Goal: Task Accomplishment & Management: Use online tool/utility

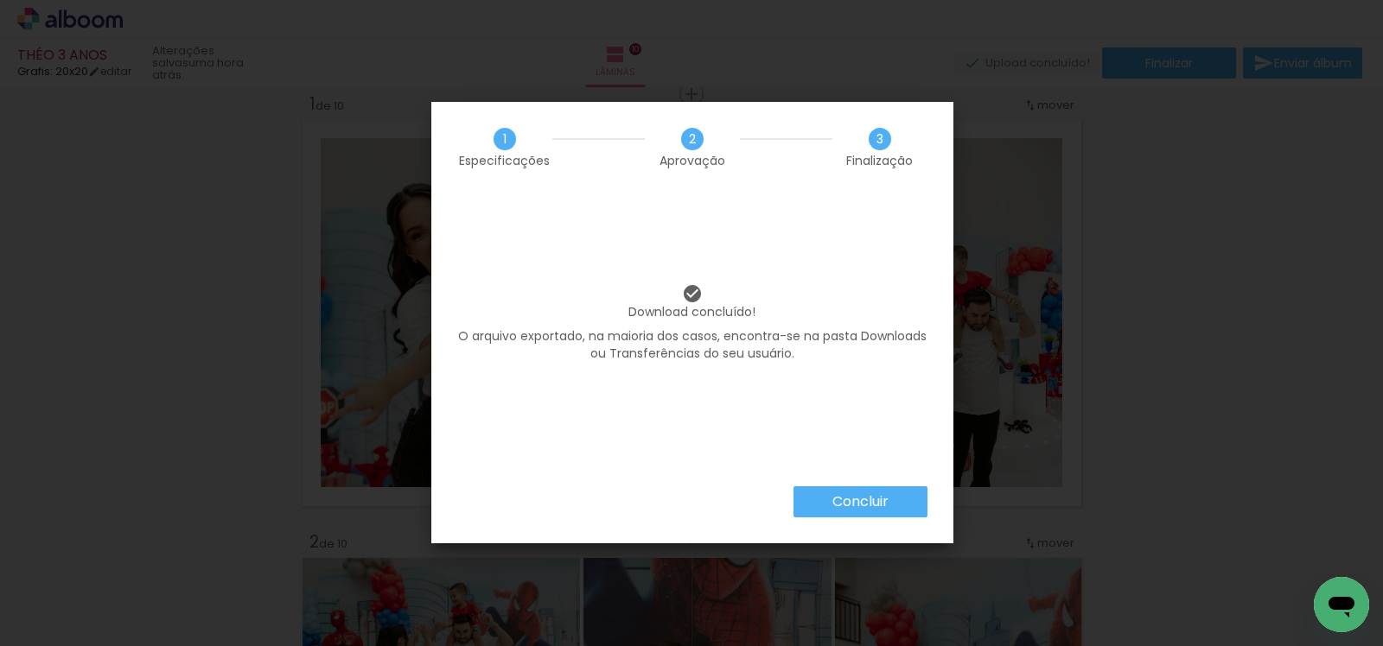
scroll to position [933, 0]
